Goal: Task Accomplishment & Management: Complete application form

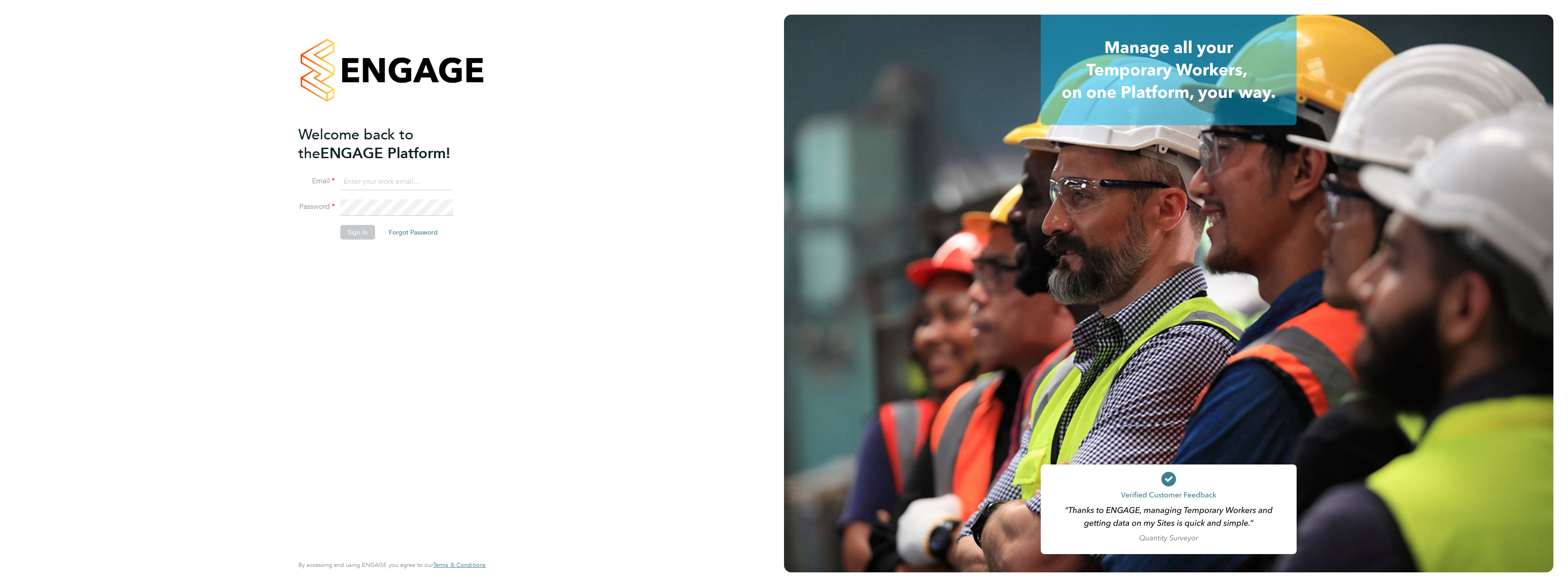
type input "ben.roads@cpplc.com"
click at [361, 237] on button "Sign In" at bounding box center [358, 232] width 35 height 15
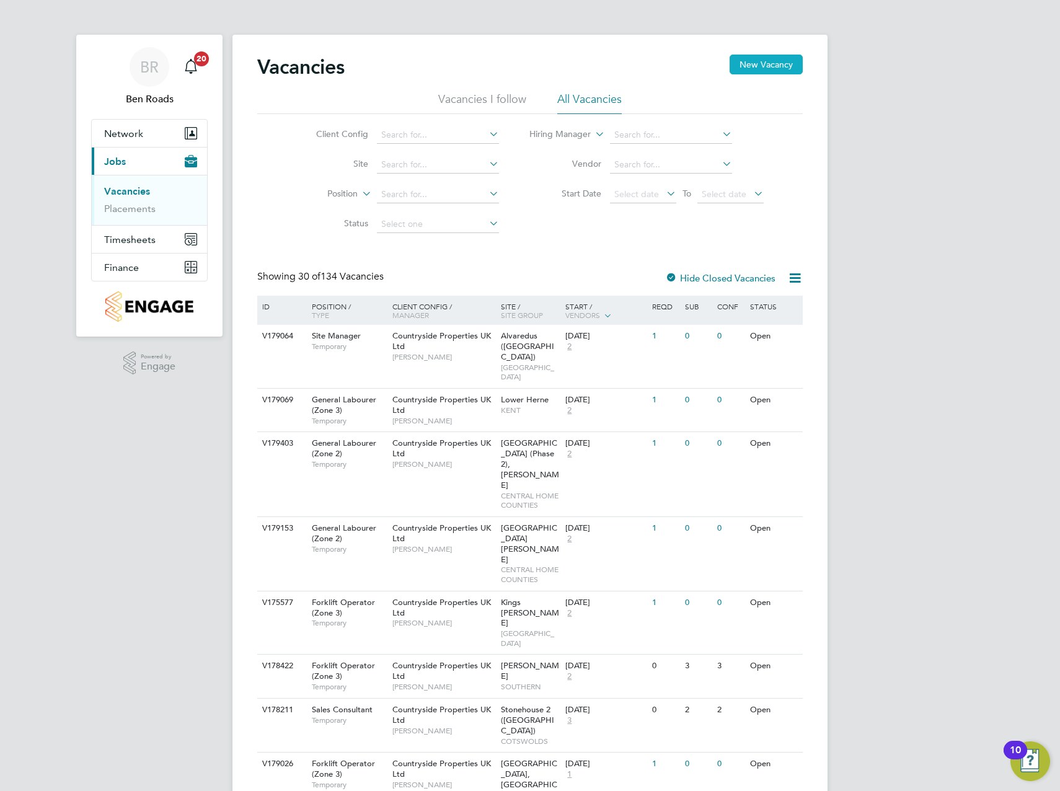
click at [749, 68] on button "New Vacancy" at bounding box center [766, 65] width 73 height 20
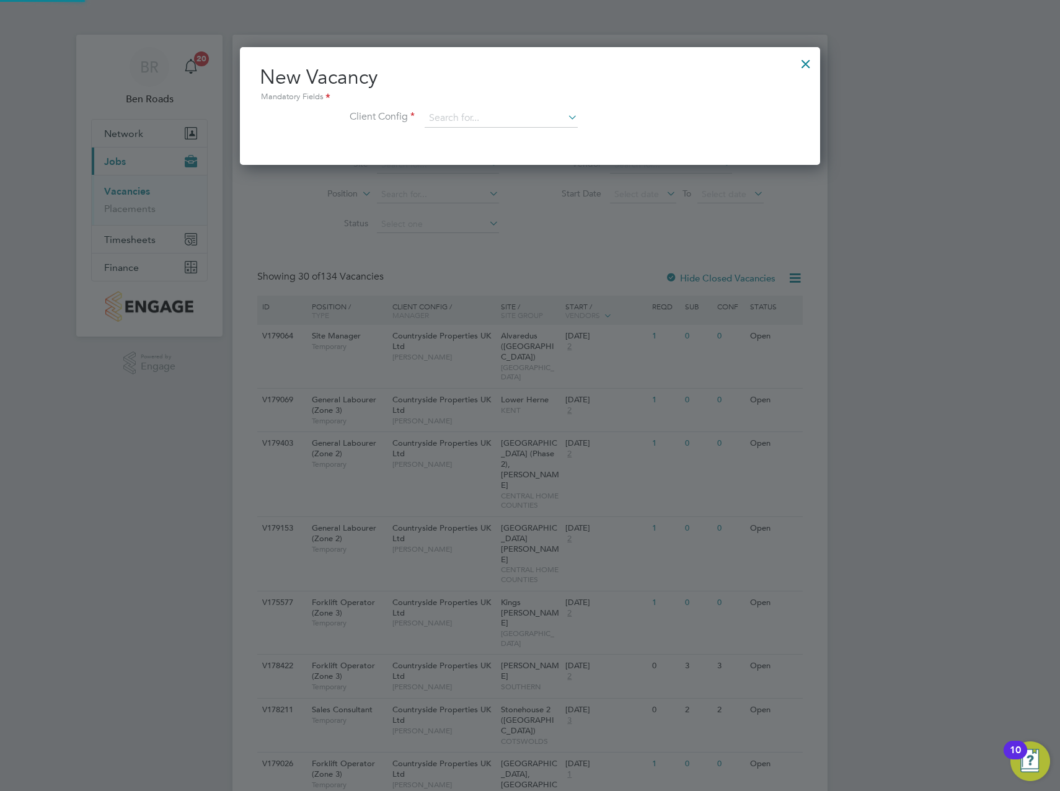
scroll to position [118, 581]
drag, startPoint x: 506, startPoint y: 118, endPoint x: 506, endPoint y: 110, distance: 7.5
click at [506, 117] on input at bounding box center [501, 118] width 153 height 19
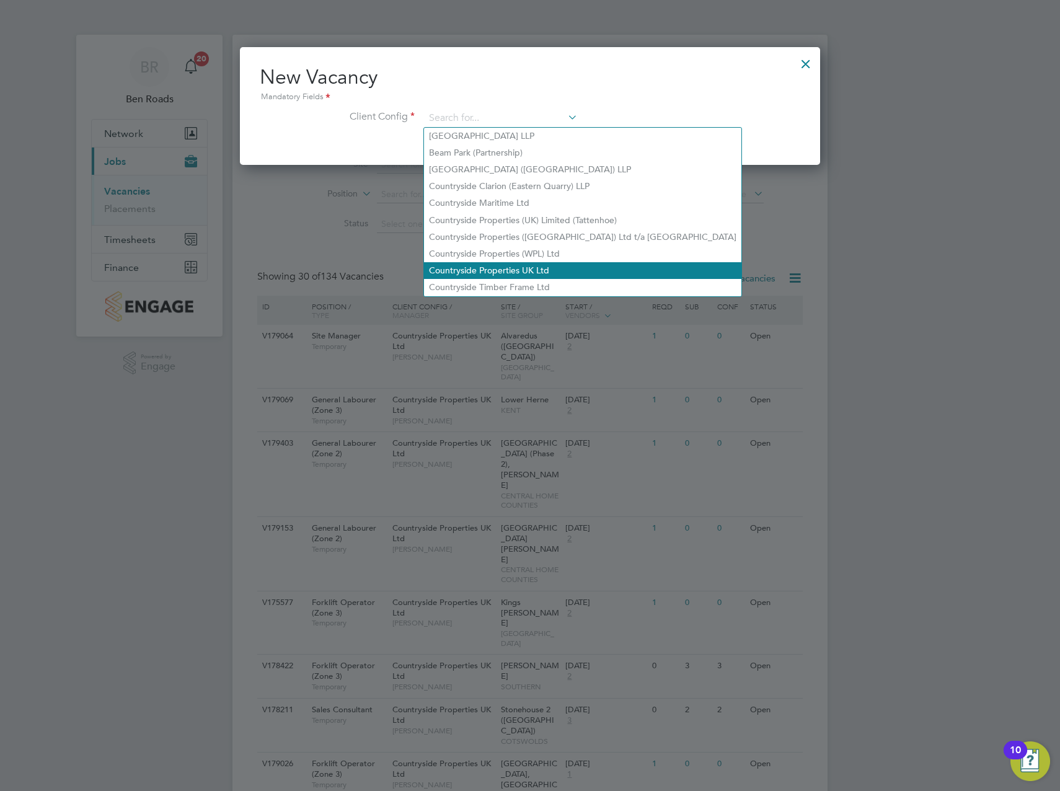
click at [534, 268] on li "Countryside Properties UK Ltd" at bounding box center [582, 270] width 317 height 17
type input "Countryside Properties UK Ltd"
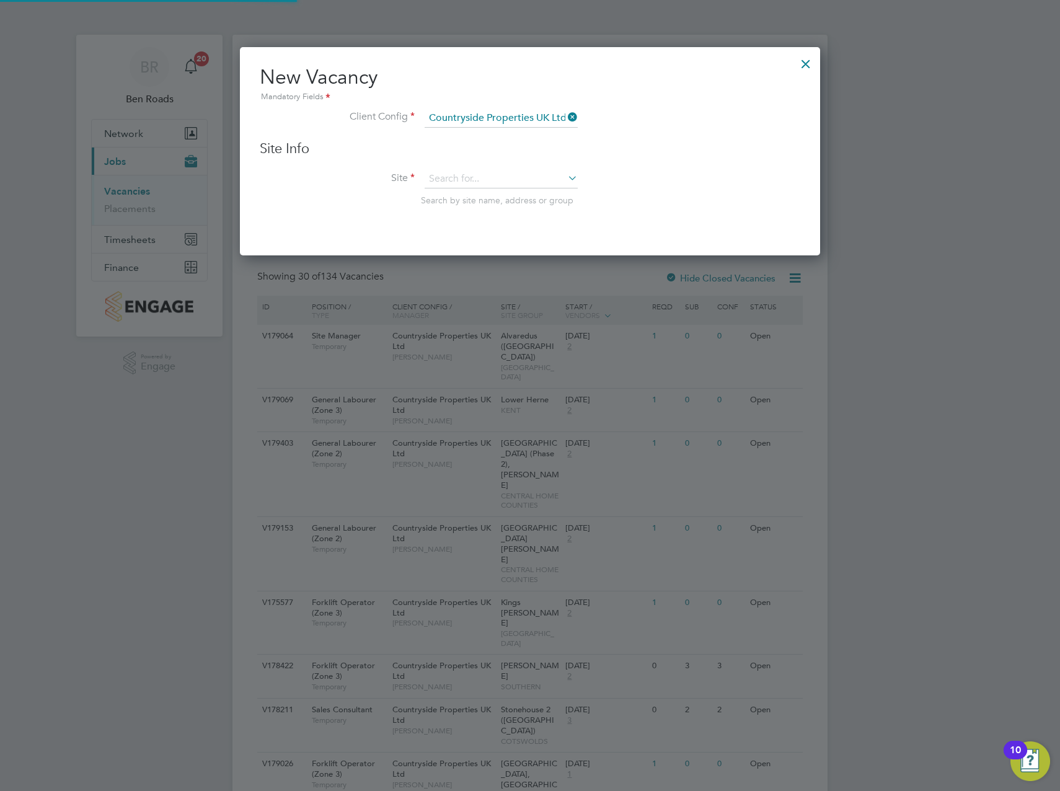
scroll to position [209, 581]
click at [496, 175] on input at bounding box center [501, 179] width 153 height 19
click at [474, 210] on li "Royston (Phase 3)" at bounding box center [501, 213] width 154 height 17
type input "Royston (Phase 3)"
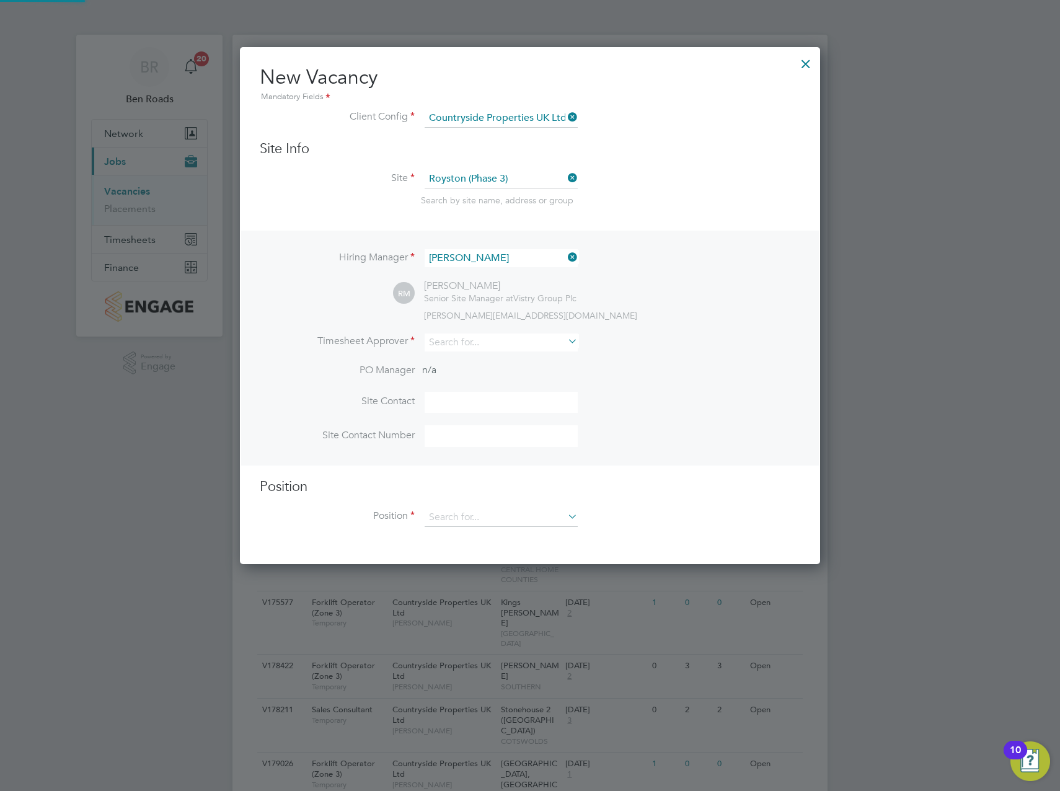
scroll to position [518, 581]
click at [495, 340] on input at bounding box center [501, 342] width 153 height 18
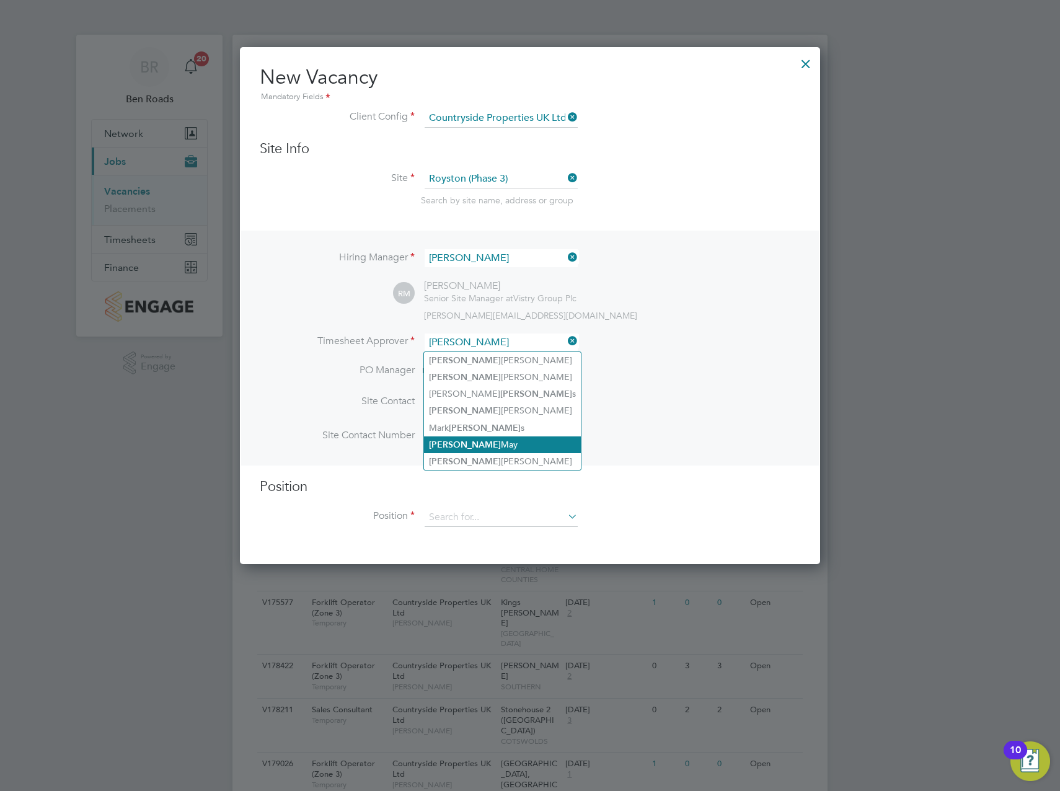
click at [480, 446] on li "[PERSON_NAME]" at bounding box center [502, 444] width 157 height 17
type input "[PERSON_NAME]"
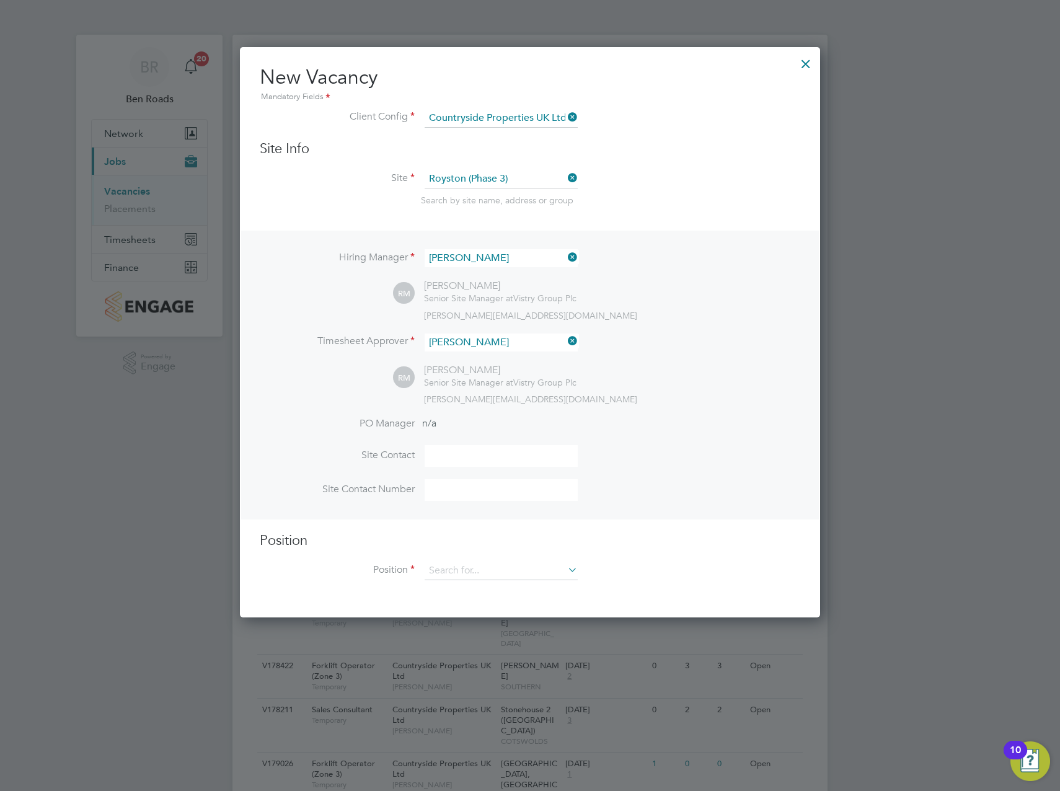
click at [470, 463] on input at bounding box center [501, 456] width 153 height 22
type input "[PERSON_NAME]"
type input "Gate Person (Zone 2)"
click at [459, 563] on input at bounding box center [501, 571] width 153 height 19
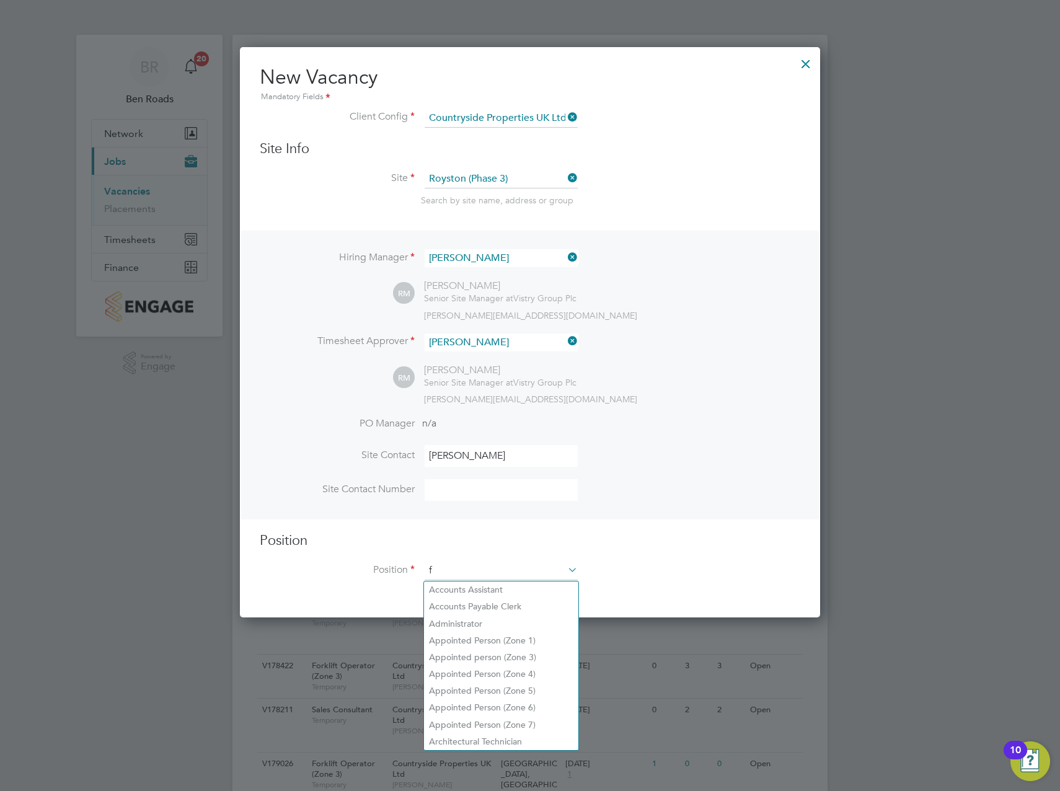
scroll to position [1787, 581]
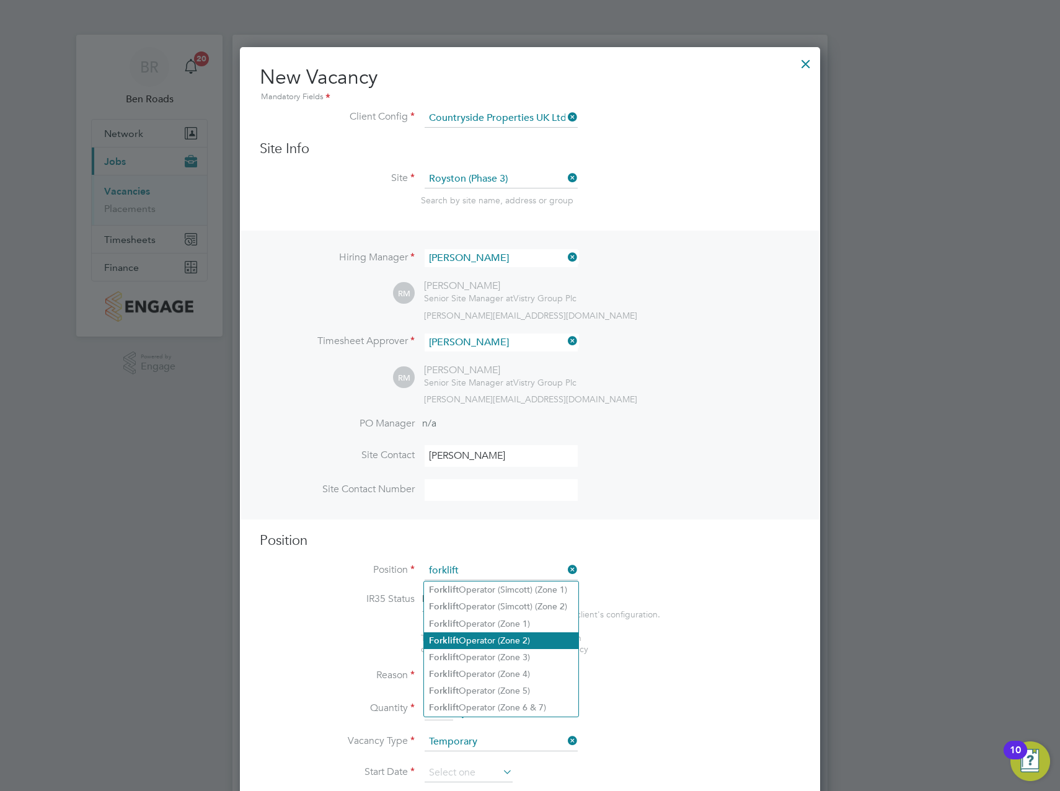
click at [494, 642] on li "Forklift Operator (Zone 2)" at bounding box center [501, 640] width 154 height 17
type input "Forklift Operator (Zone 2)"
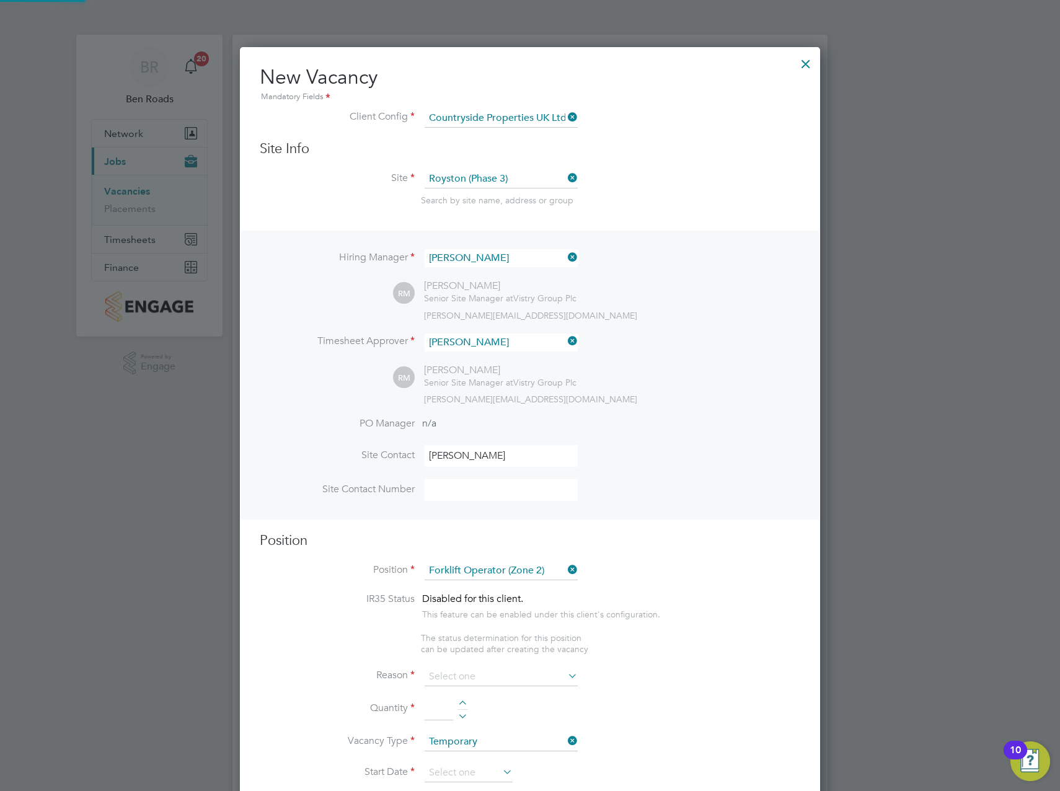
type textarea "Operate construction plant. Telehandlers / Rough Terrain Trucks. Delivering lar…"
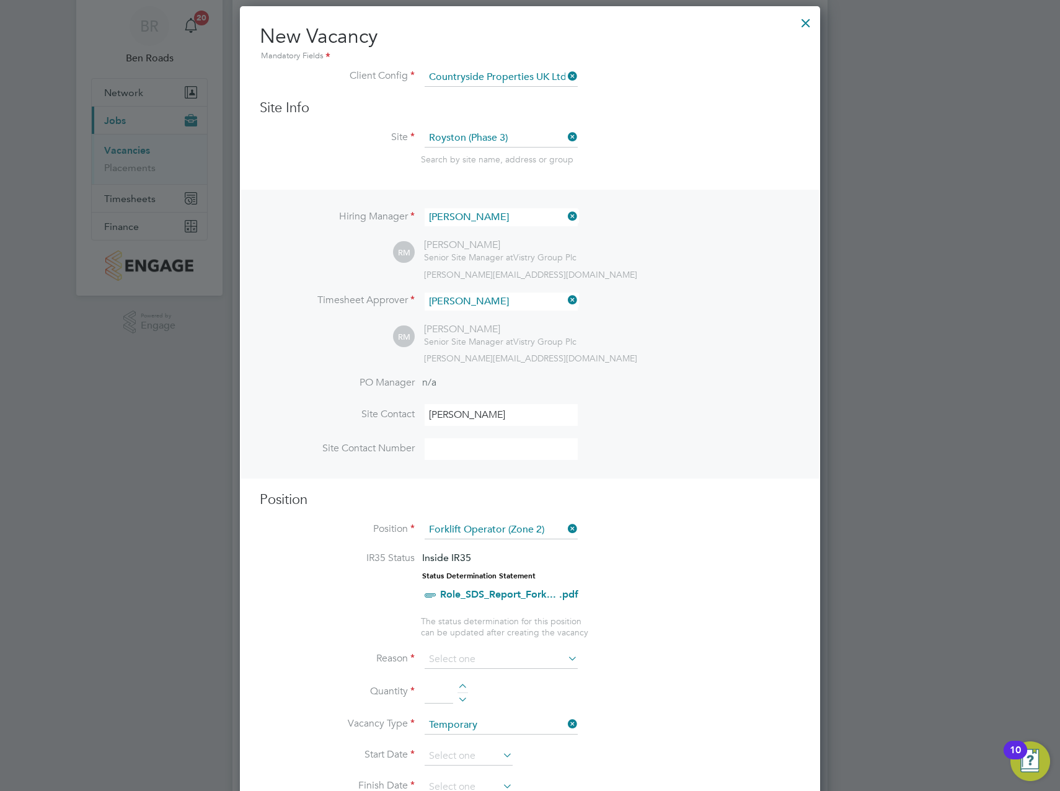
scroll to position [42, 0]
click at [479, 656] on input at bounding box center [501, 659] width 153 height 19
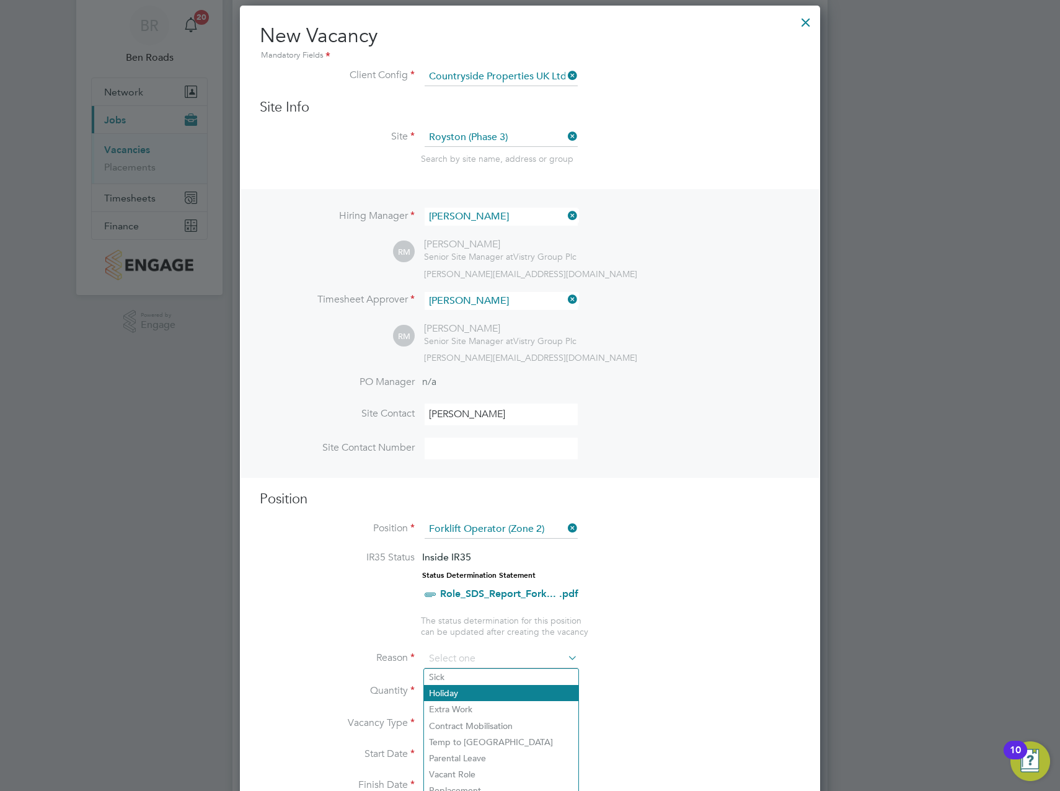
click at [470, 690] on li "Holiday" at bounding box center [501, 693] width 154 height 16
type input "Holiday"
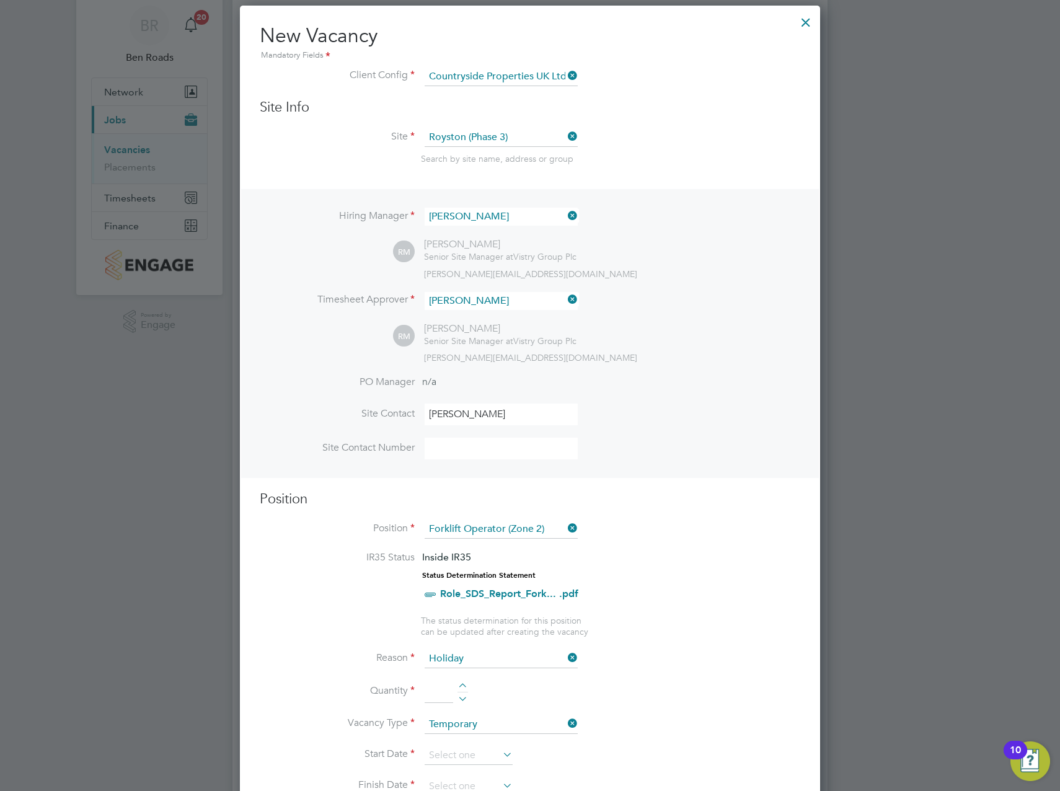
click at [451, 692] on input at bounding box center [439, 692] width 29 height 22
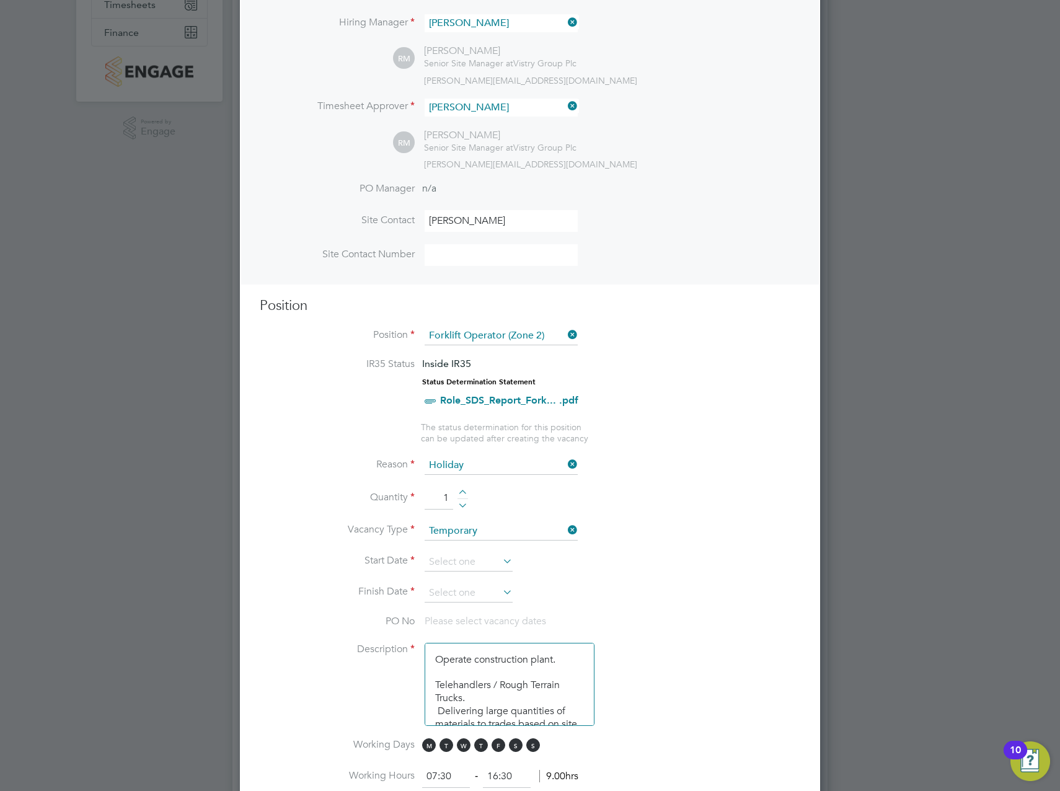
scroll to position [330, 0]
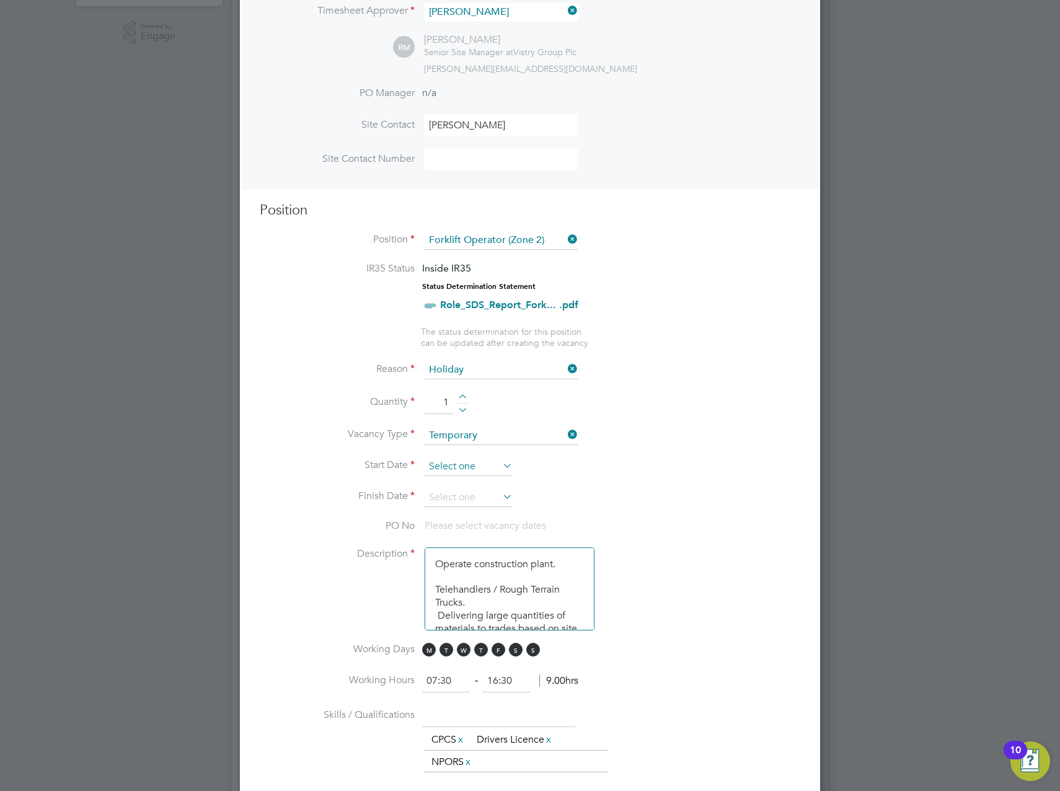
type input "1"
click at [446, 466] on input at bounding box center [469, 466] width 88 height 19
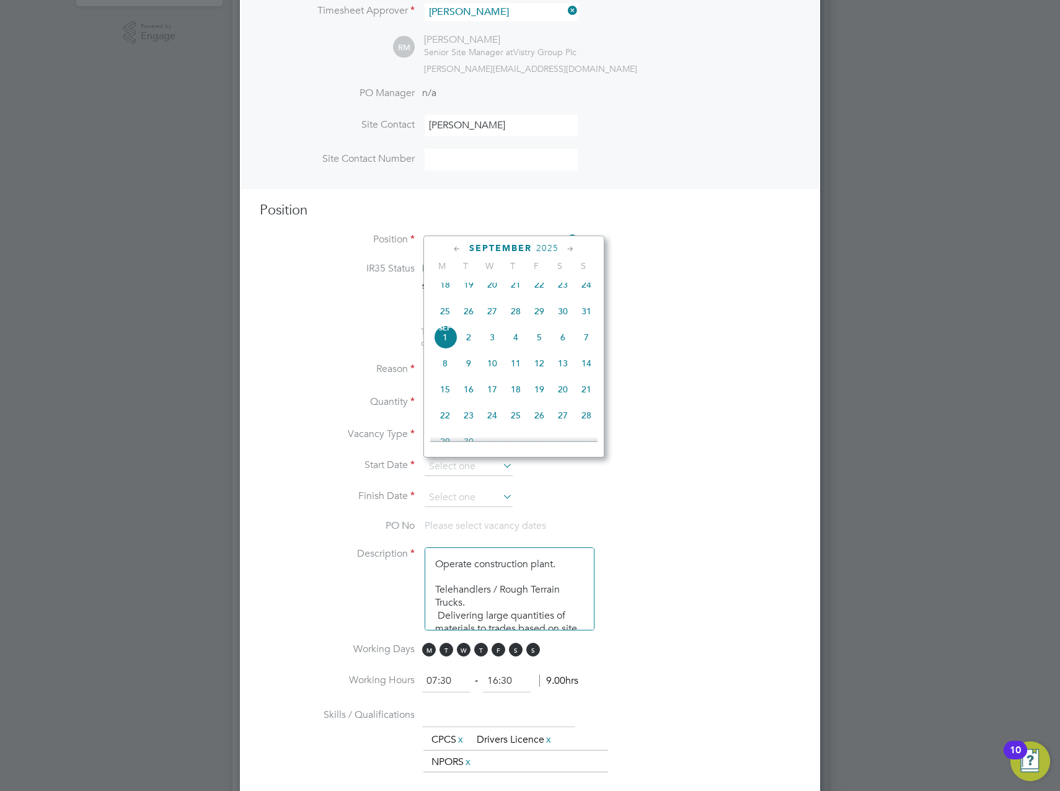
click at [570, 249] on icon at bounding box center [571, 249] width 12 height 14
click at [456, 252] on icon at bounding box center [457, 249] width 12 height 14
click at [440, 400] on span "29" at bounding box center [445, 389] width 24 height 24
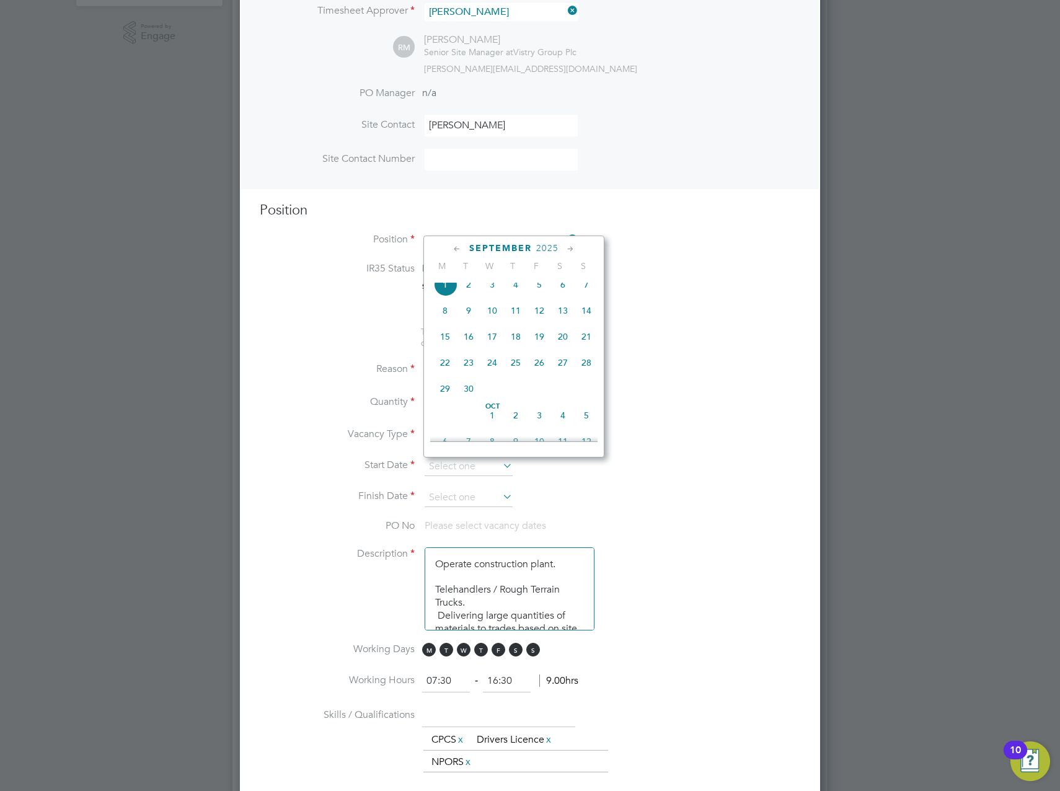
type input "[DATE]"
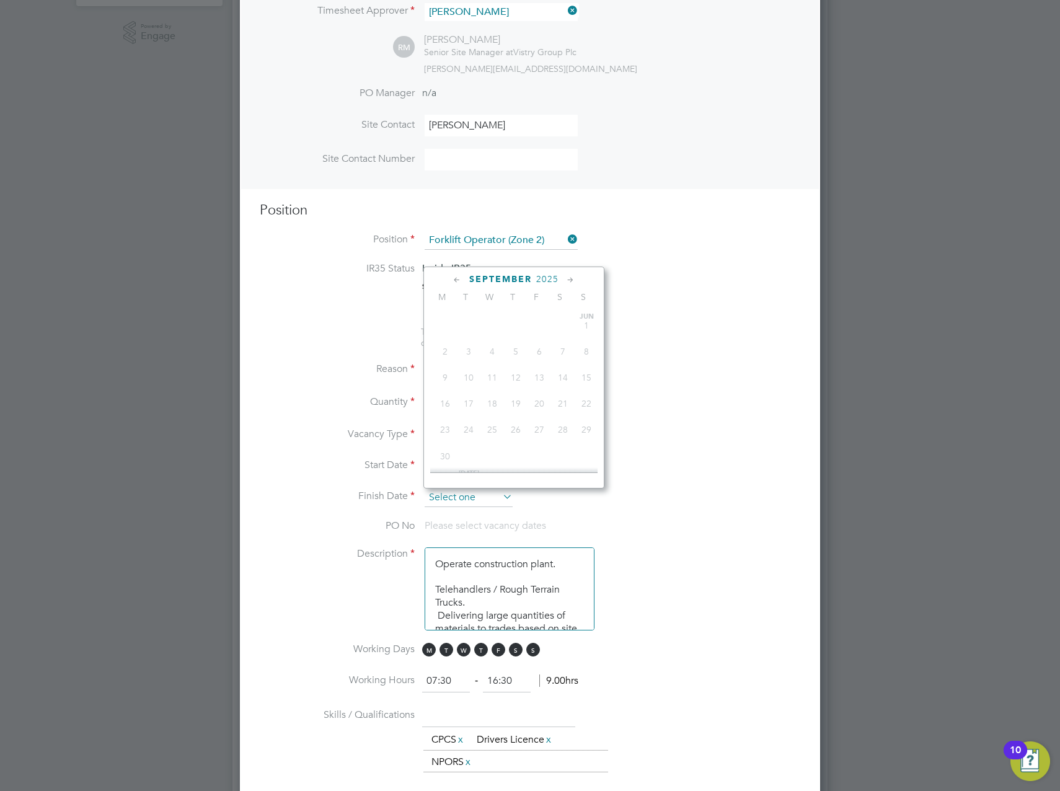
click at [486, 493] on input at bounding box center [469, 497] width 88 height 19
click at [539, 402] on span "3" at bounding box center [539, 392] width 24 height 24
type input "[DATE]"
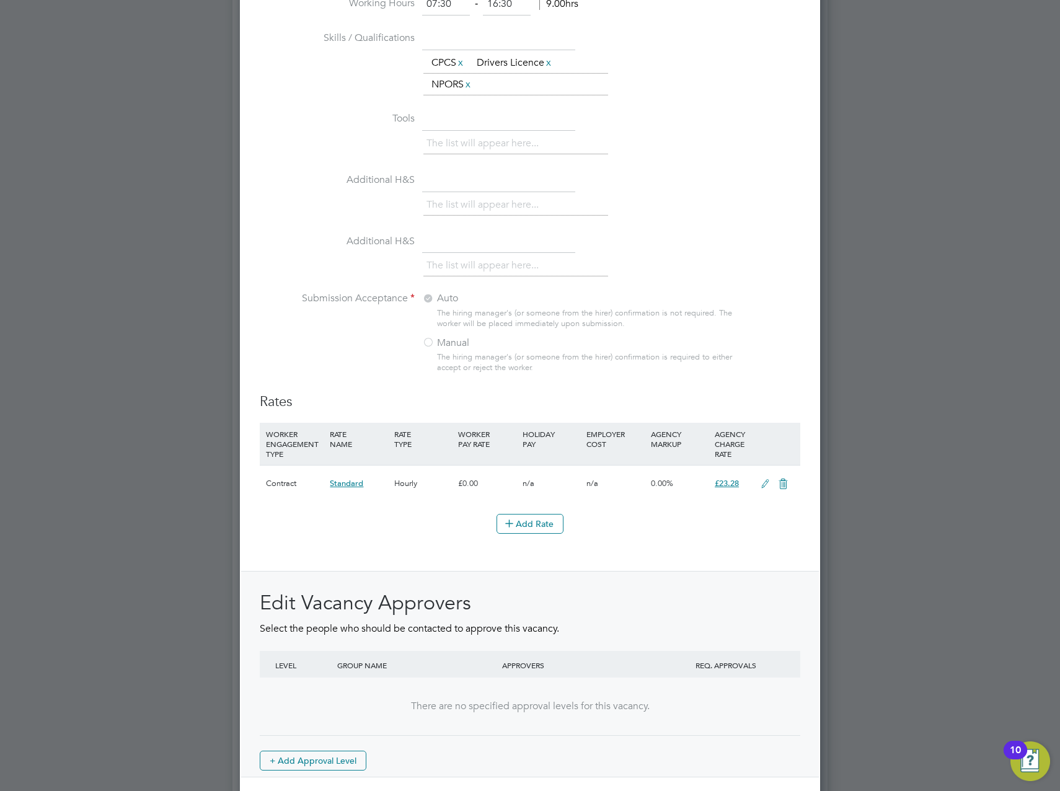
scroll to position [1152, 0]
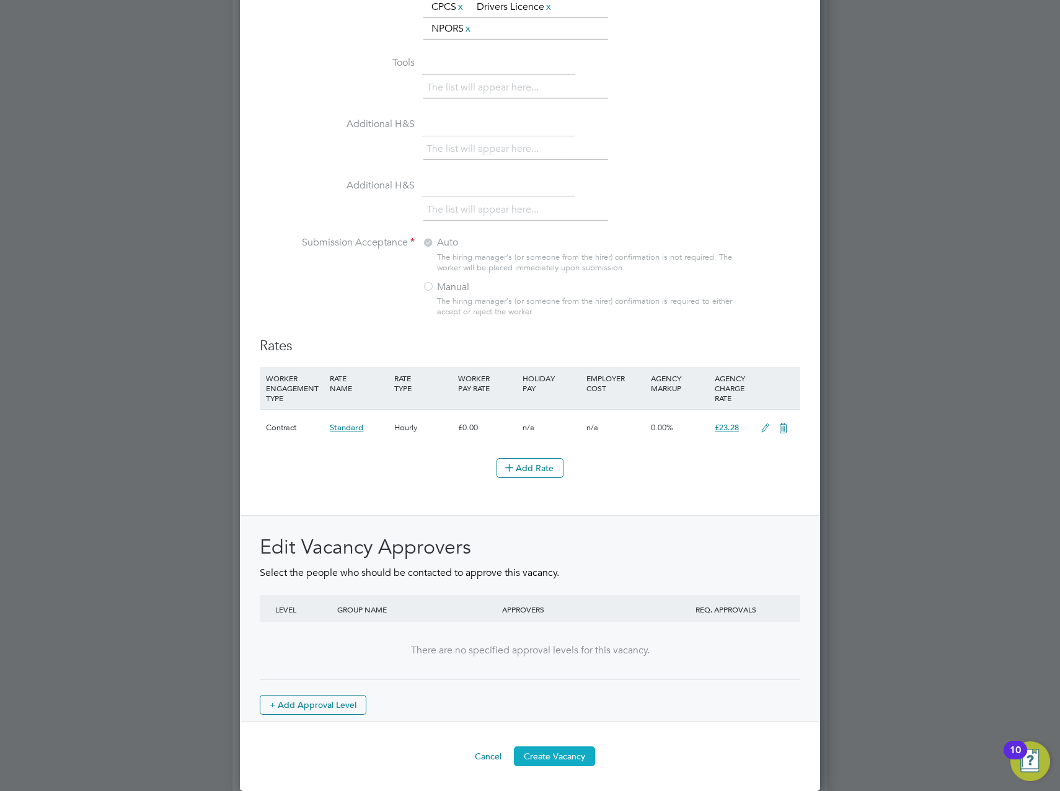
click at [542, 756] on button "Create Vacancy" at bounding box center [554, 756] width 81 height 20
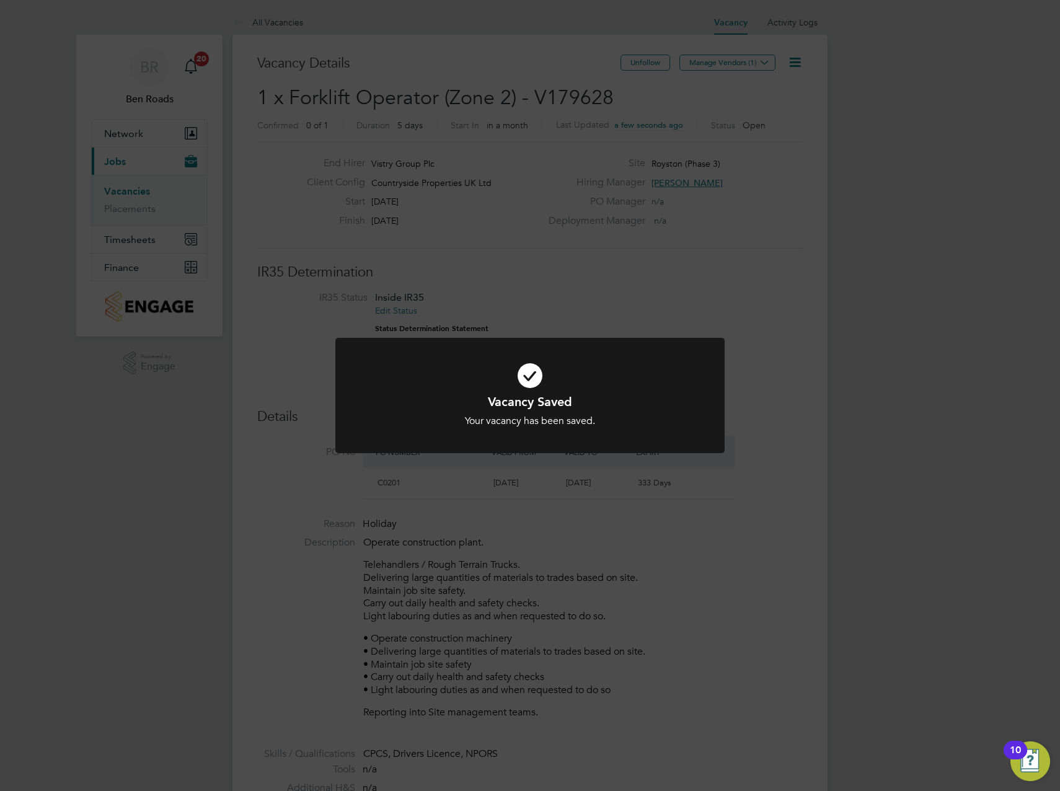
click at [792, 254] on div "Vacancy Saved Your vacancy has been saved. Cancel Okay" at bounding box center [530, 395] width 1060 height 791
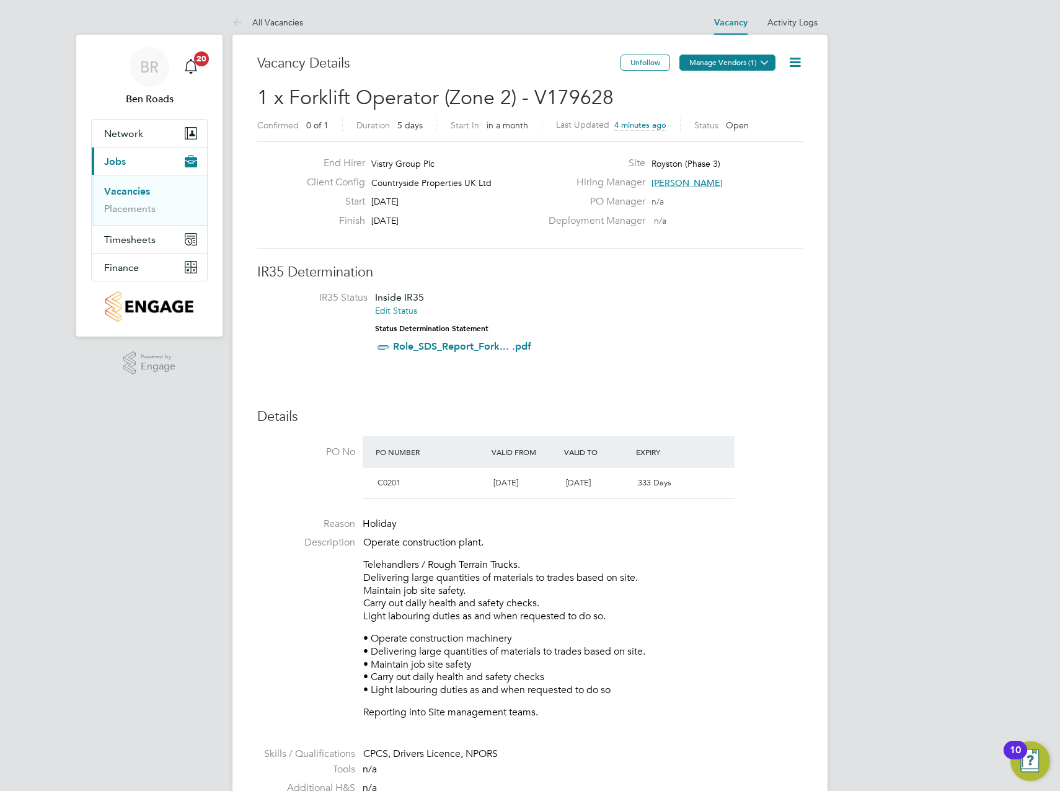
click at [731, 64] on button "Manage Vendors (1)" at bounding box center [727, 63] width 96 height 16
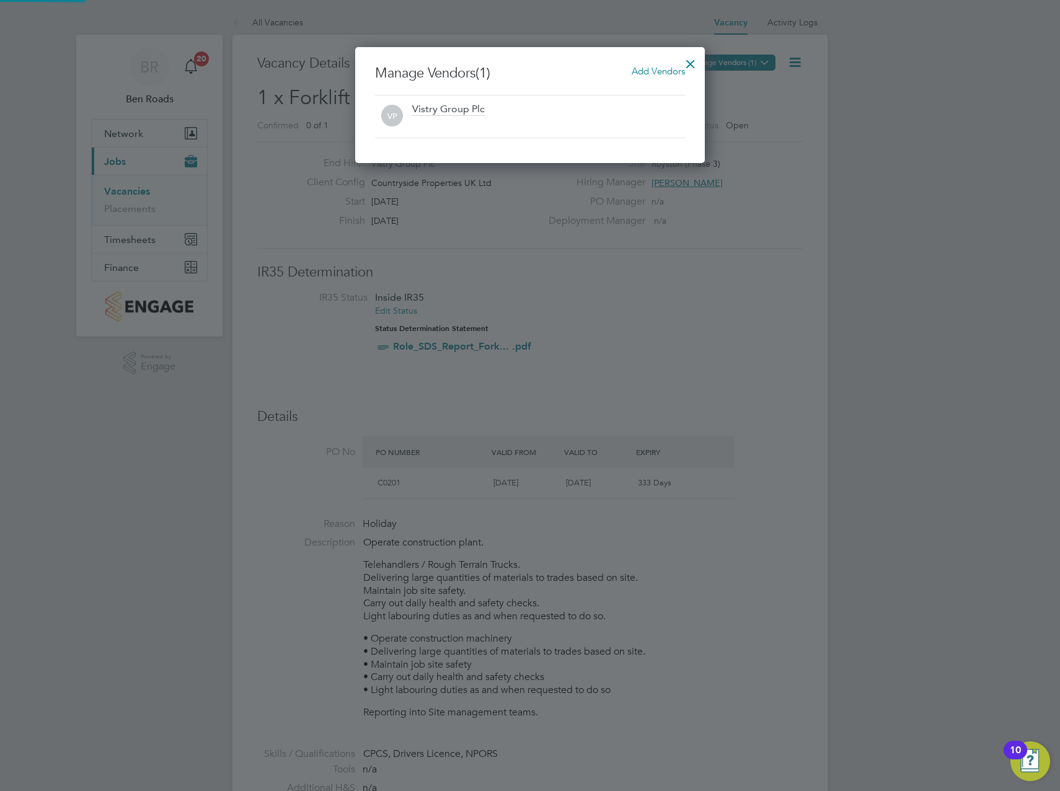
scroll to position [116, 350]
click at [669, 68] on span "Add Vendors" at bounding box center [658, 71] width 53 height 12
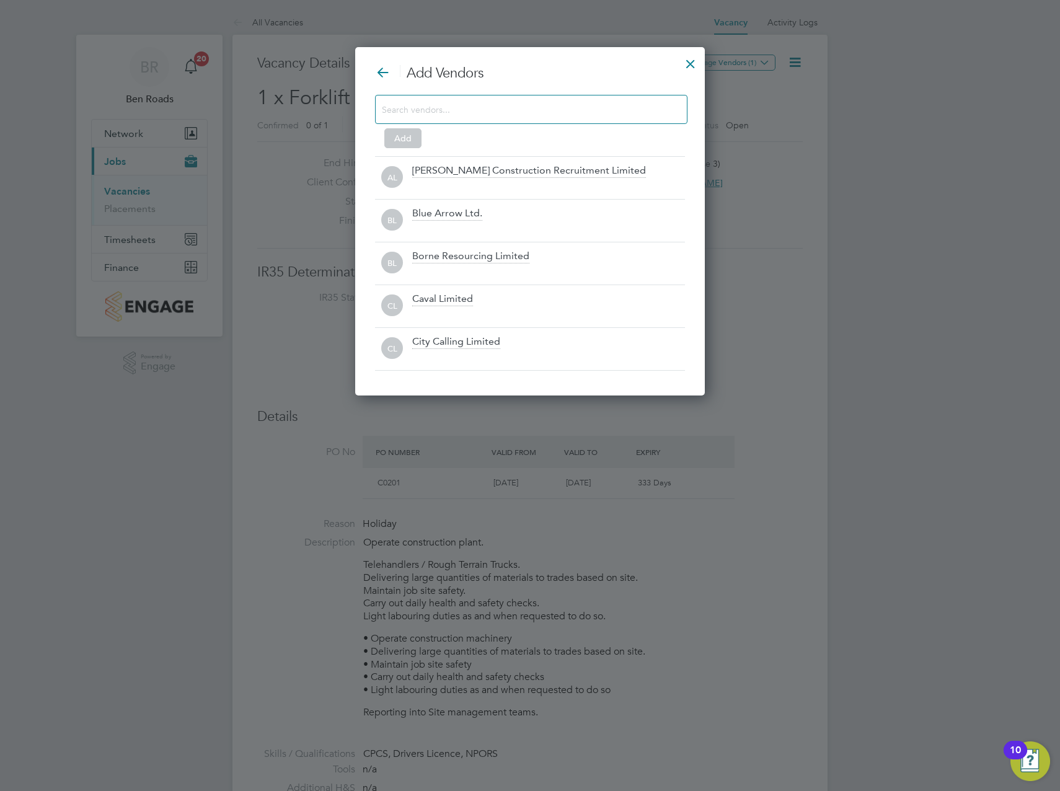
scroll to position [349, 350]
click at [532, 112] on input at bounding box center [521, 109] width 279 height 16
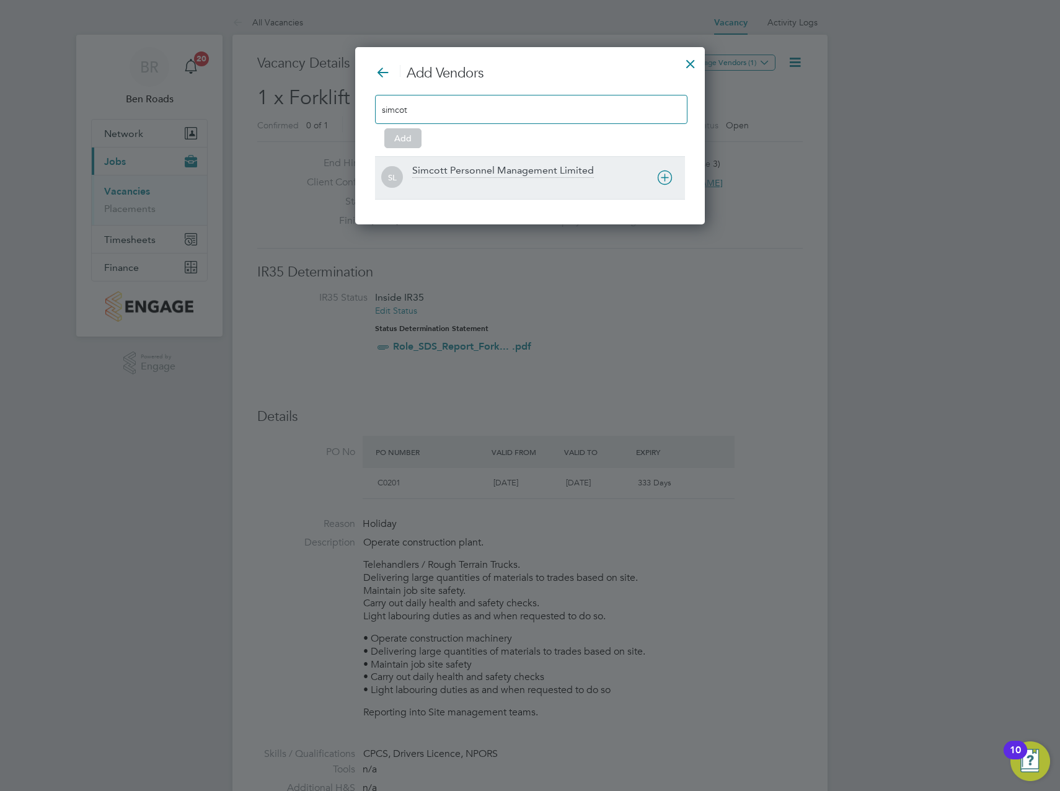
type input "simcot"
click at [444, 174] on div "Simcott Personnel Management Limited" at bounding box center [503, 171] width 182 height 14
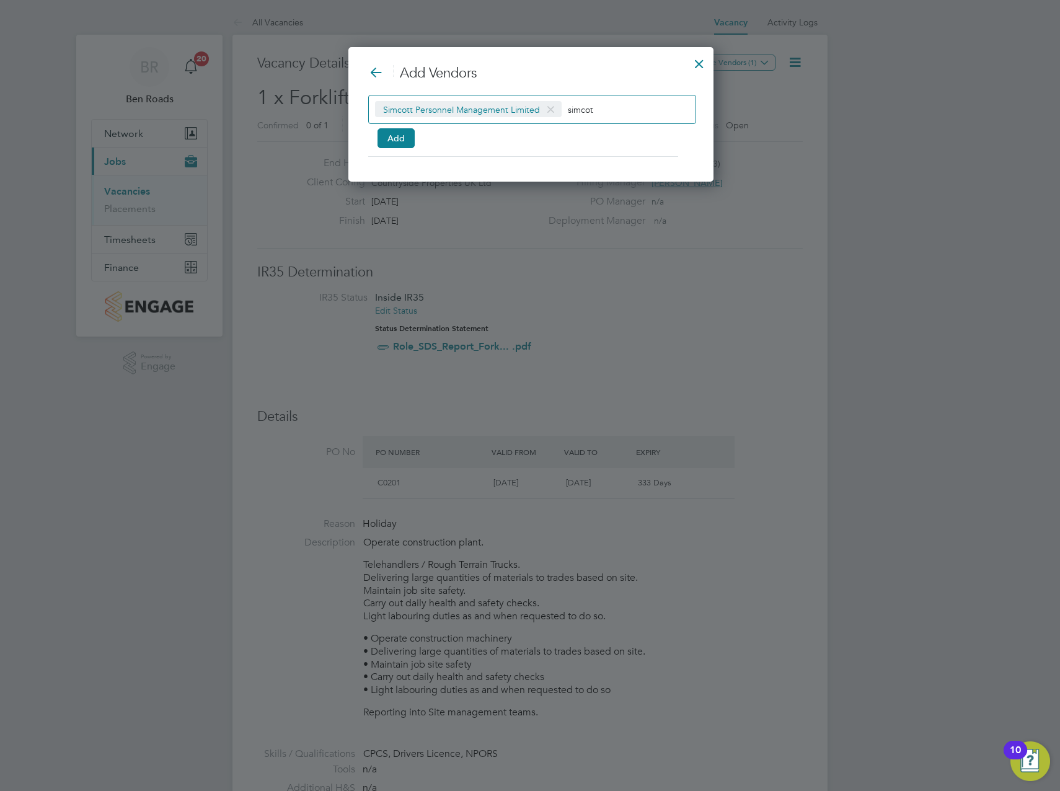
click at [593, 109] on input "simcot" at bounding box center [606, 109] width 77 height 16
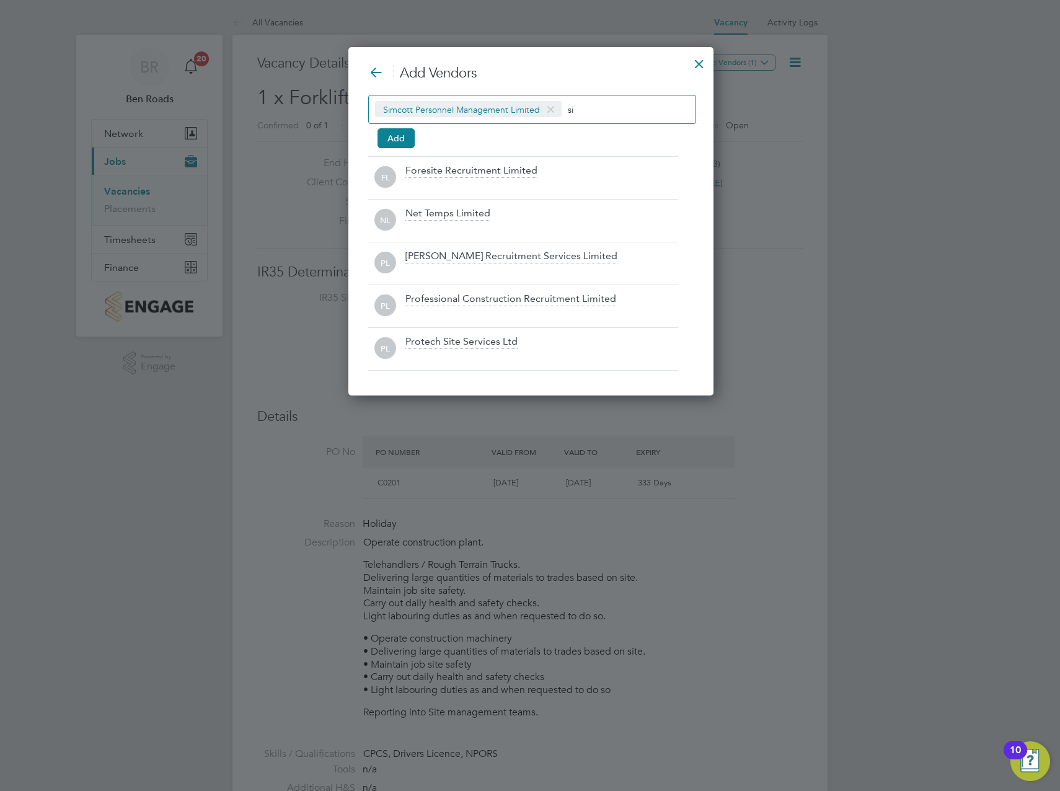
type input "s"
click at [400, 139] on button "Add" at bounding box center [395, 138] width 37 height 20
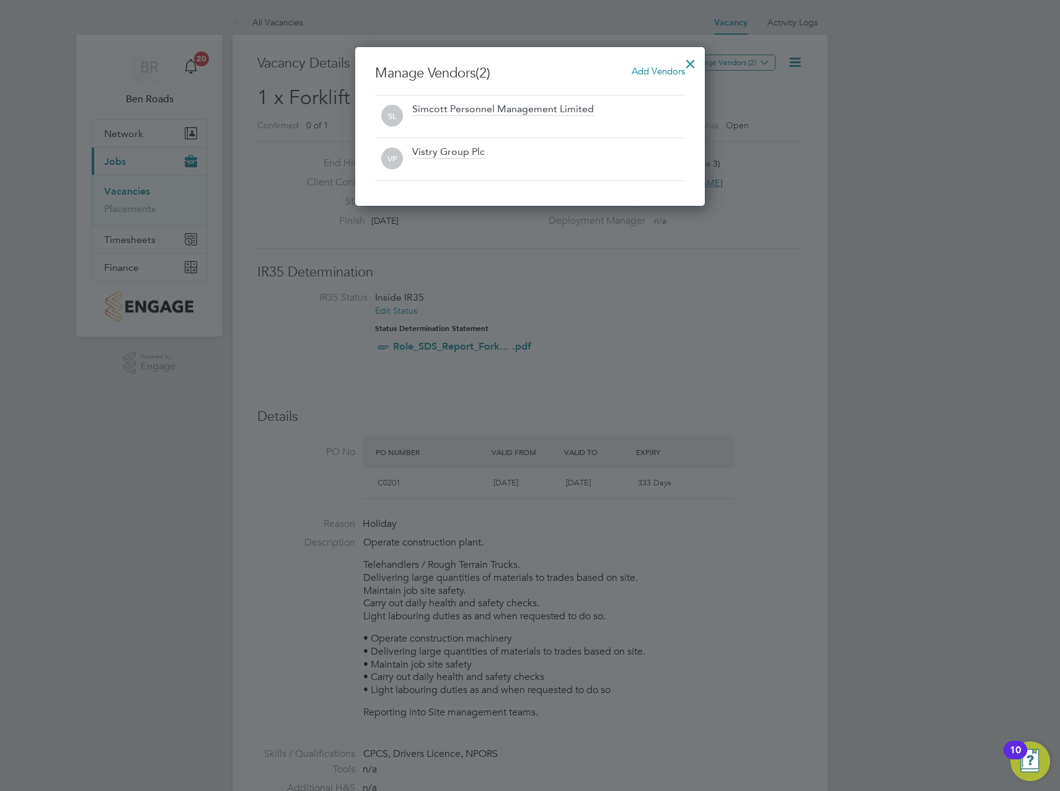
click at [690, 67] on div at bounding box center [690, 61] width 22 height 22
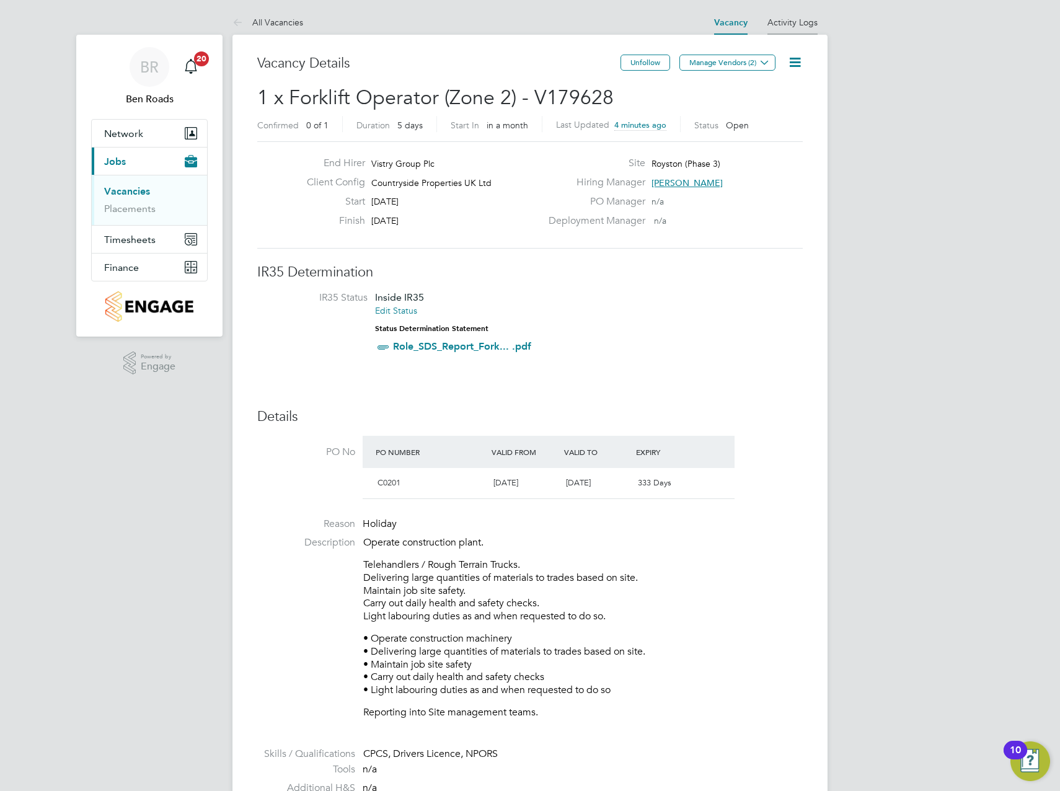
click at [799, 29] on li "Activity Logs" at bounding box center [792, 22] width 50 height 25
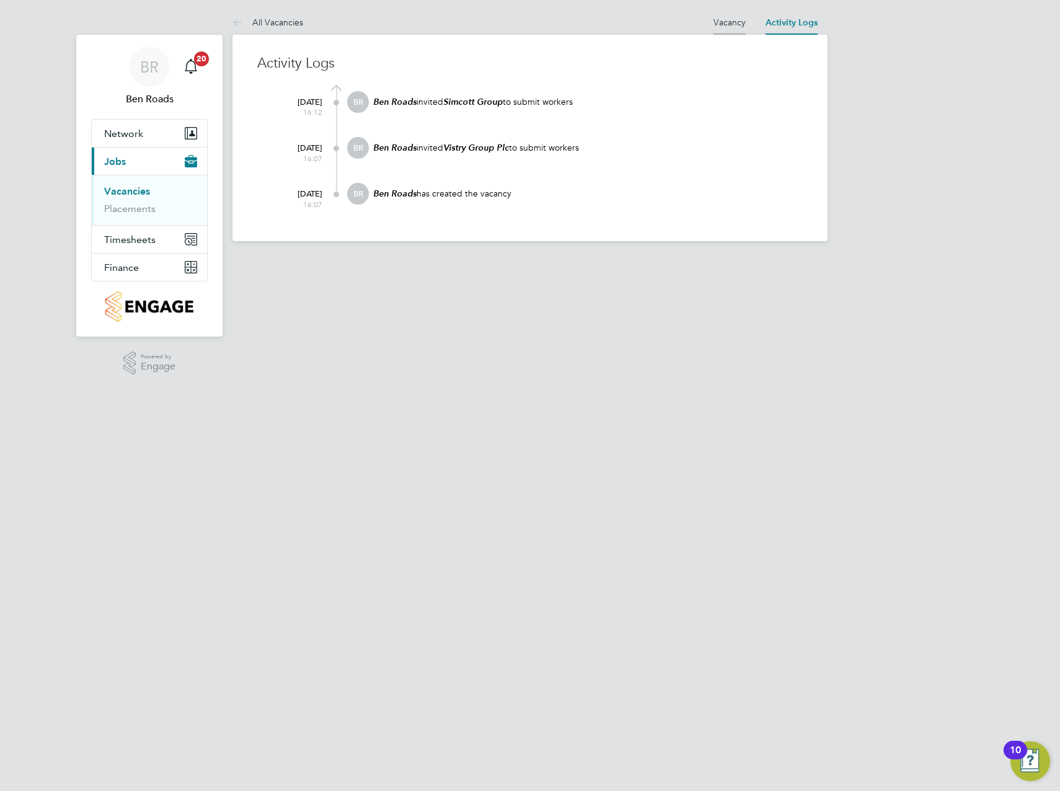
click at [728, 23] on link "Vacancy" at bounding box center [729, 22] width 32 height 11
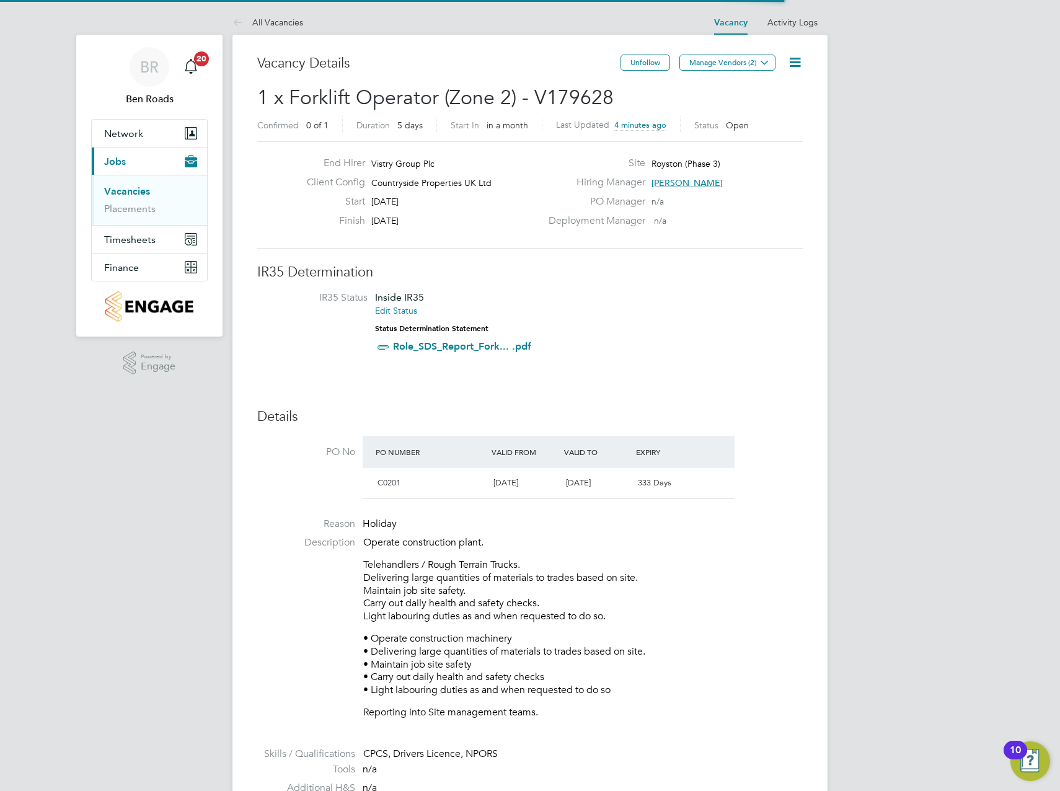
scroll to position [37, 87]
